Goal: Information Seeking & Learning: Learn about a topic

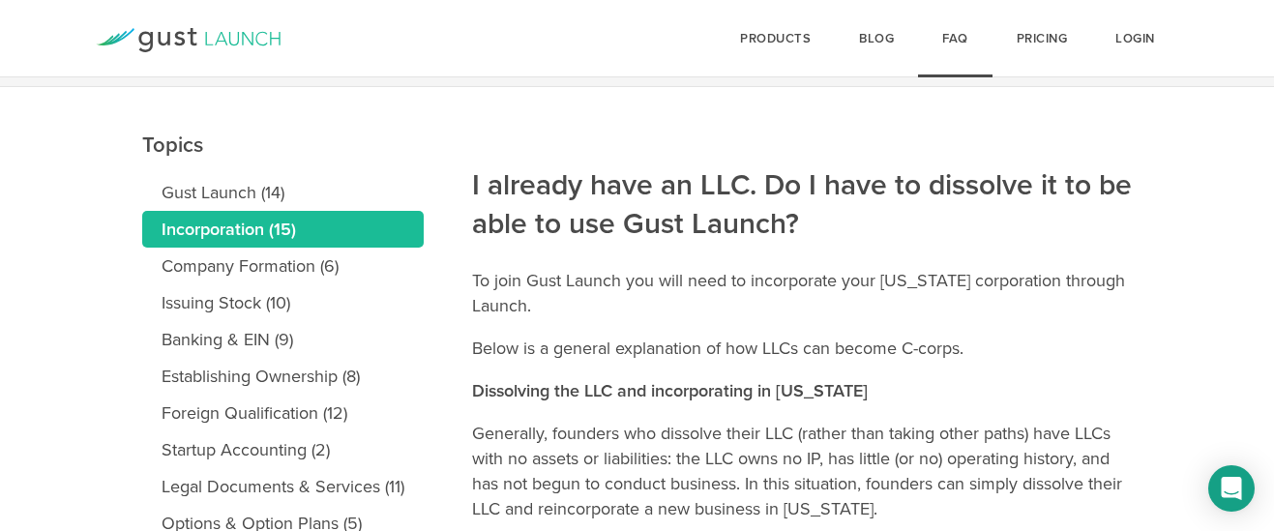
scroll to position [174, 0]
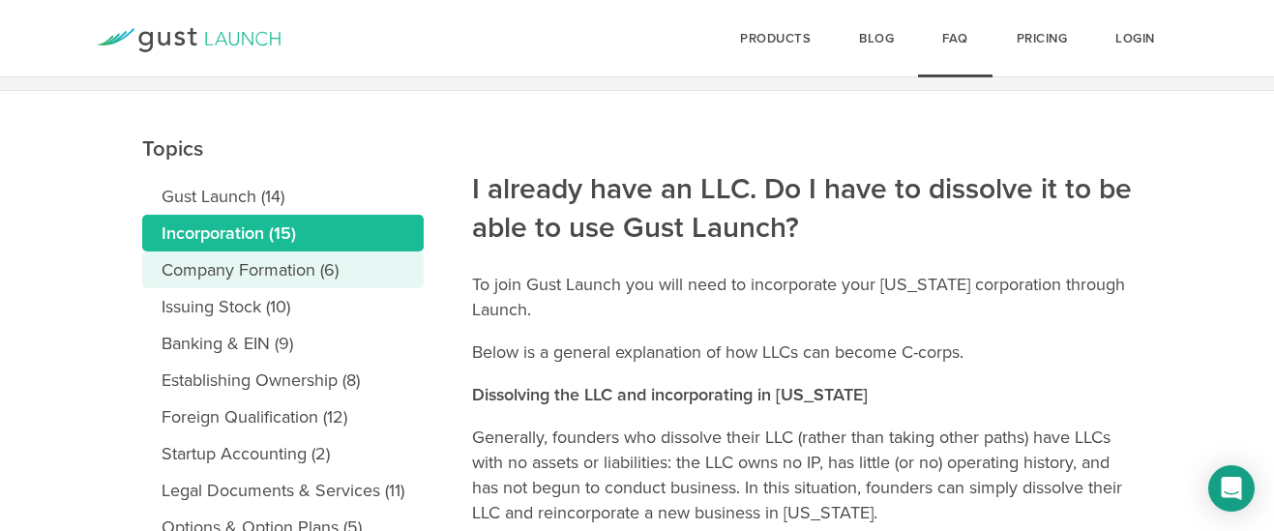
click at [285, 269] on link "Company Formation (6)" at bounding box center [282, 269] width 281 height 37
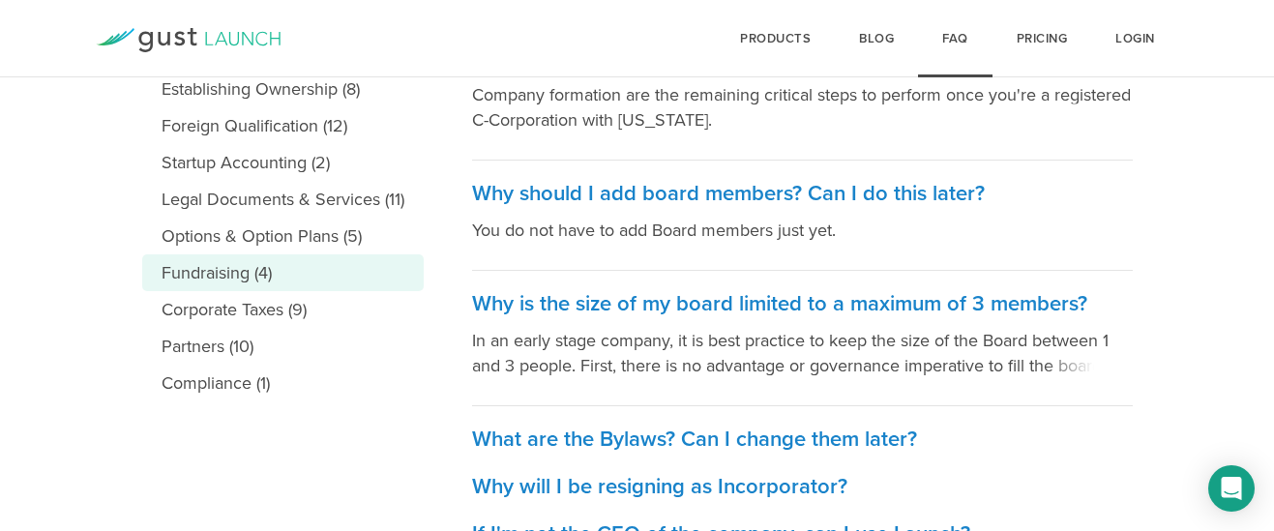
scroll to position [464, 0]
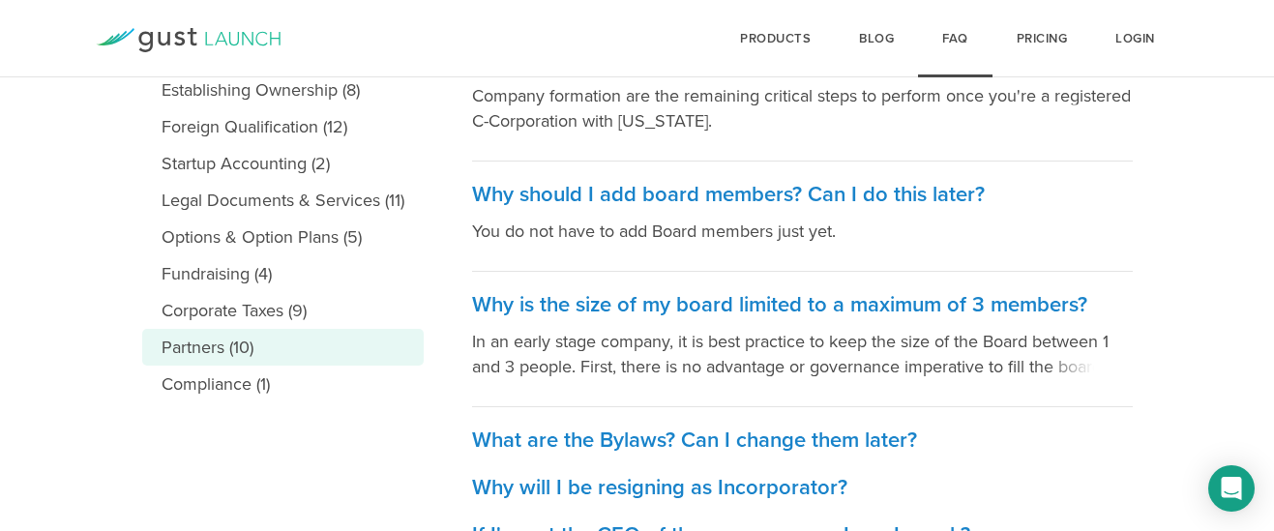
click at [201, 350] on link "Partners (10)" at bounding box center [282, 347] width 281 height 37
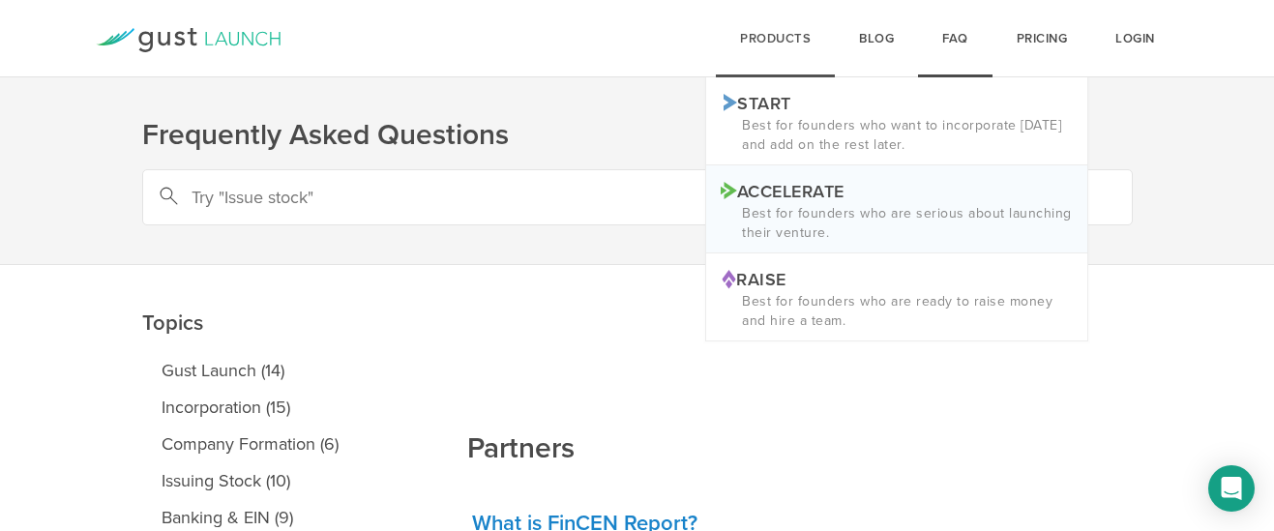
click at [816, 185] on p "Accelerate Logo ACCELERATE" at bounding box center [896, 190] width 352 height 20
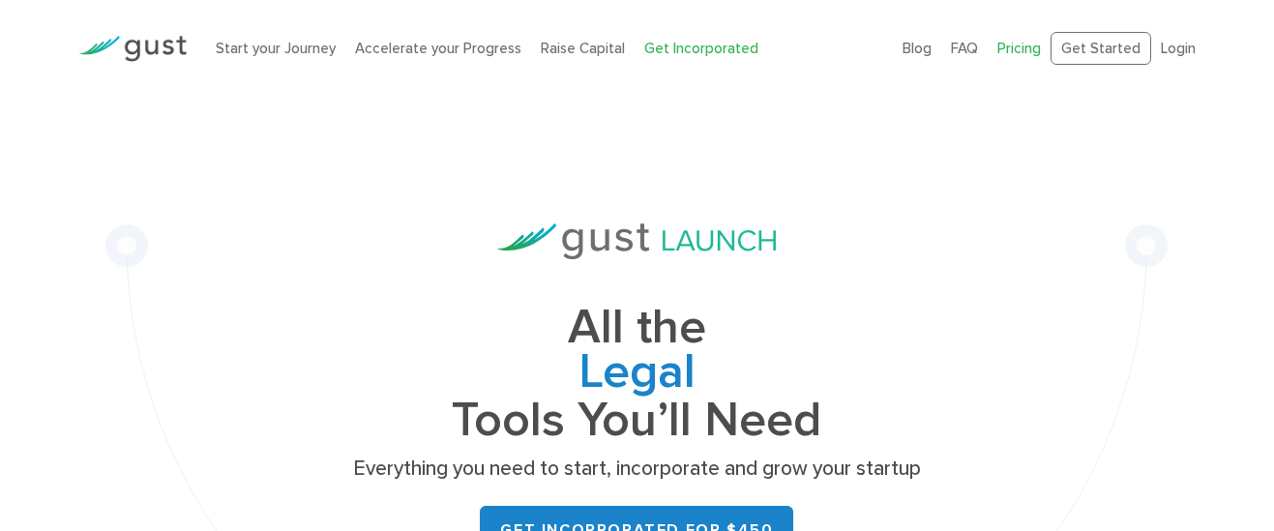
click at [1033, 47] on link "Pricing" at bounding box center [1019, 48] width 44 height 17
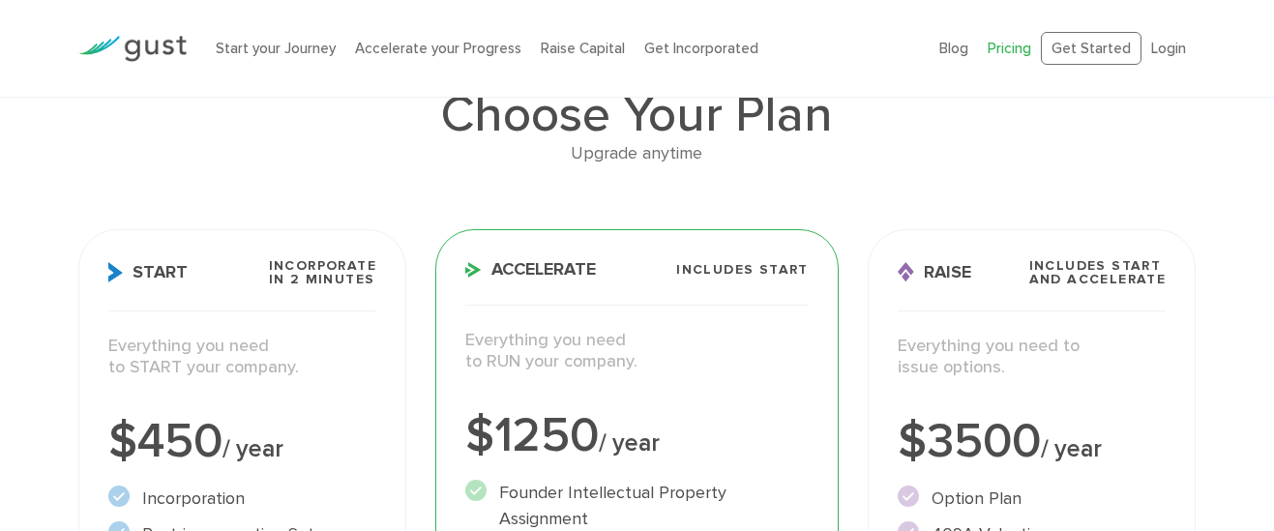
scroll to position [136, 0]
